Goal: Navigation & Orientation: Find specific page/section

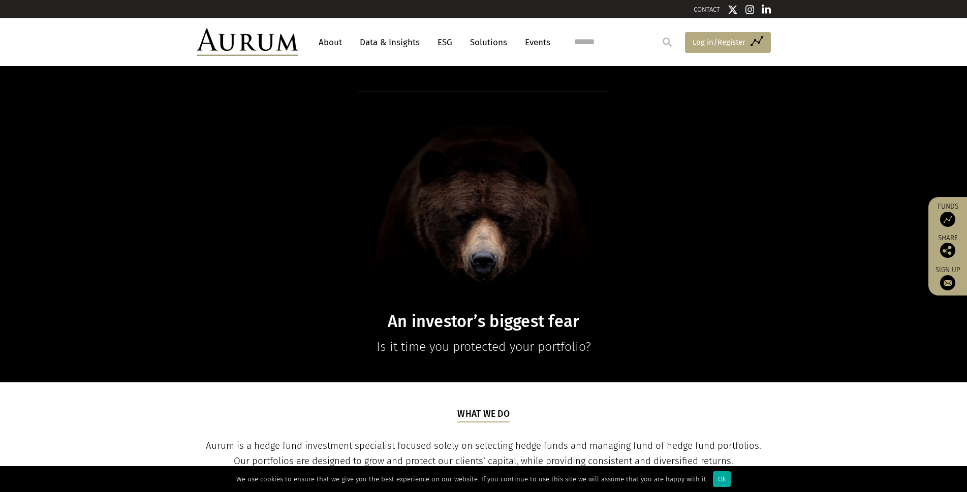
click at [706, 43] on span "Log in/Register" at bounding box center [719, 42] width 53 height 12
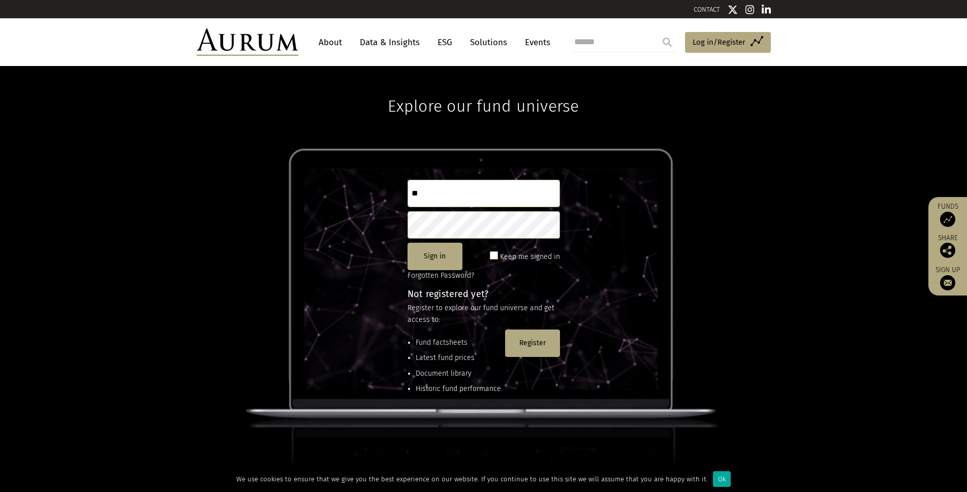
type input "**********"
click at [433, 255] on button "Sign in" at bounding box center [435, 256] width 55 height 27
click at [713, 481] on div "Ok" at bounding box center [722, 480] width 18 height 16
click at [268, 42] on img at bounding box center [248, 41] width 102 height 27
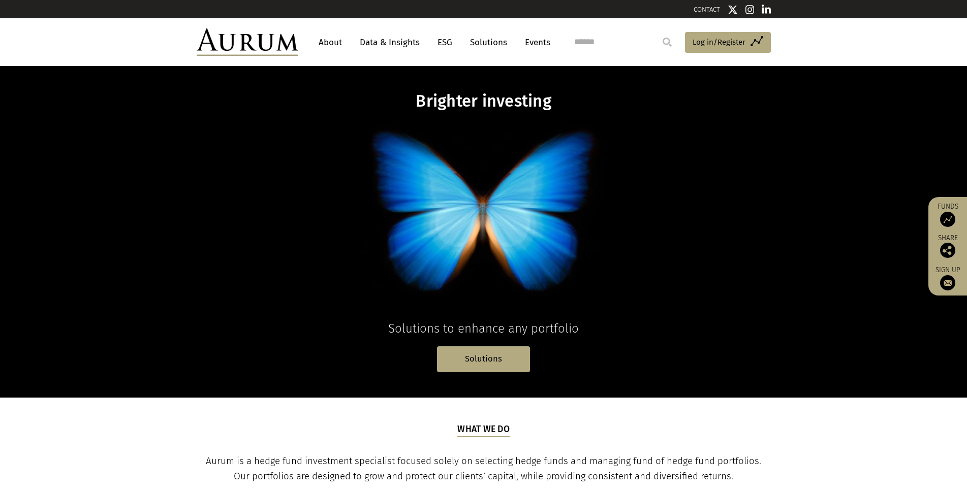
click at [945, 282] on img at bounding box center [947, 282] width 15 height 15
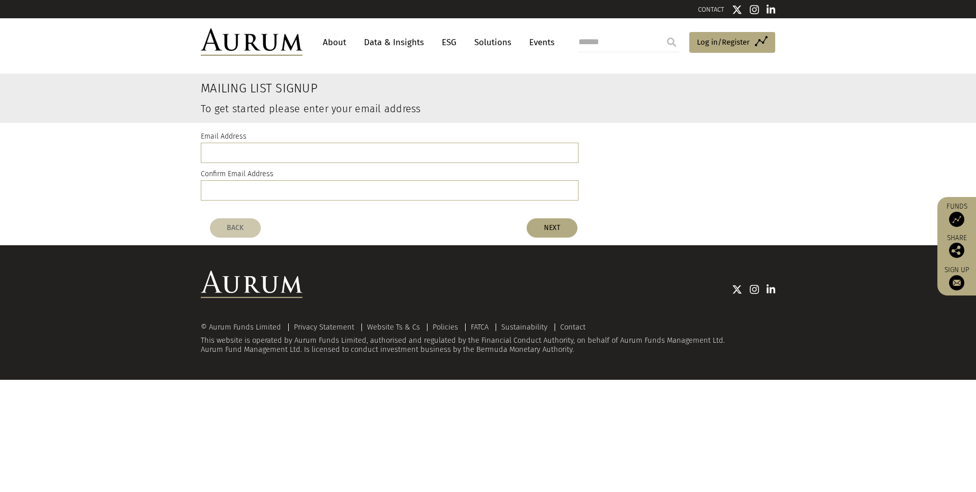
click at [329, 40] on link "About" at bounding box center [335, 42] width 34 height 19
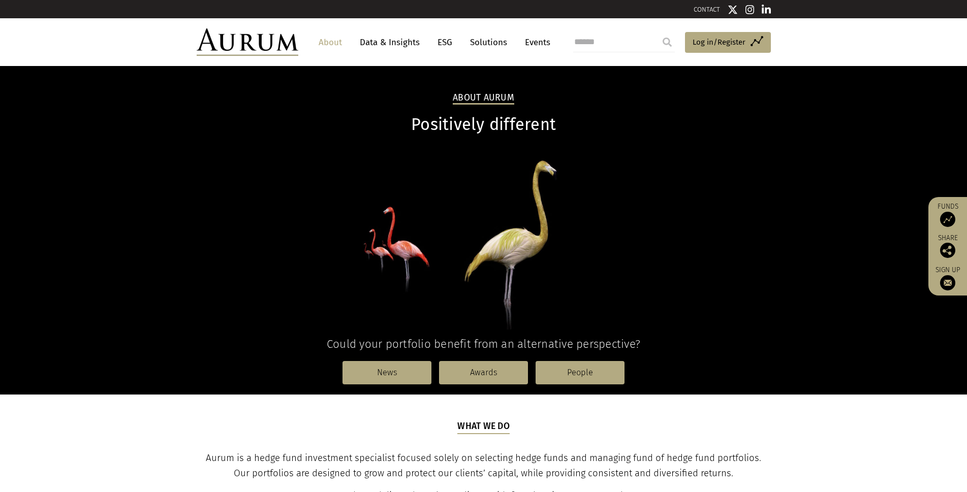
click at [392, 43] on link "Data & Insights" at bounding box center [390, 42] width 70 height 19
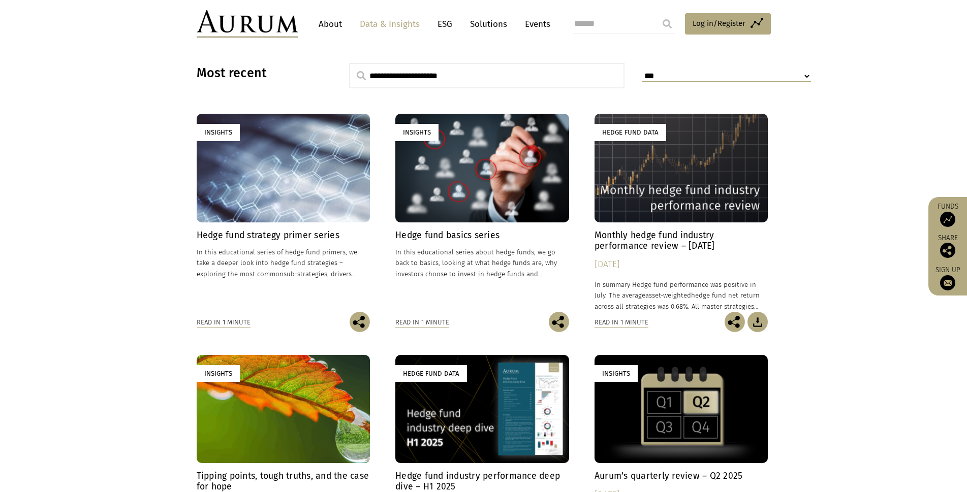
scroll to position [254, 0]
